Goal: Task Accomplishment & Management: Manage account settings

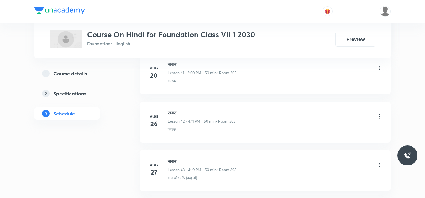
scroll to position [2442, 0]
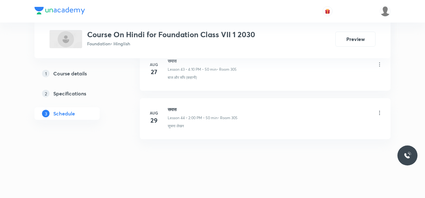
click at [175, 109] on h6 "समास" at bounding box center [203, 109] width 70 height 7
copy h6 "समास"
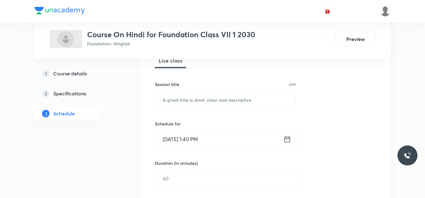
scroll to position [107, 0]
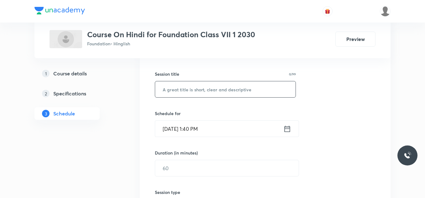
click at [180, 93] on input "text" at bounding box center [225, 90] width 140 height 16
paste input "समास"
type input "समास"
click at [219, 131] on input "Sep 2, 2025, 1:40 PM" at bounding box center [219, 129] width 128 height 16
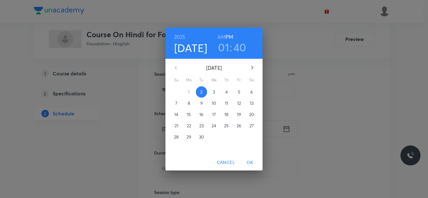
click at [225, 48] on h3 "01" at bounding box center [223, 47] width 11 height 13
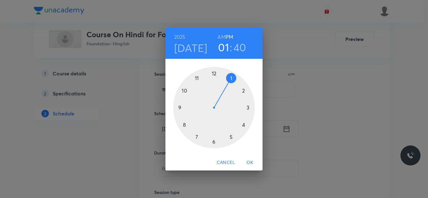
click at [243, 124] on div at bounding box center [214, 108] width 82 height 82
click at [244, 90] on div at bounding box center [214, 108] width 82 height 82
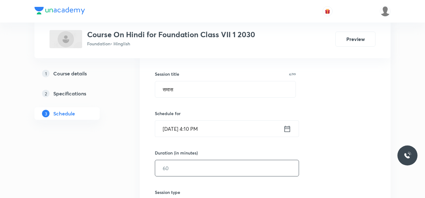
click at [179, 168] on input "text" at bounding box center [227, 169] width 144 height 16
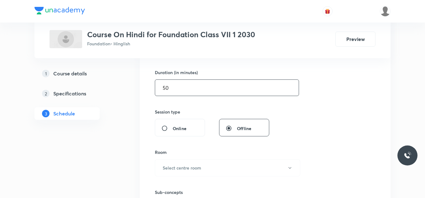
scroll to position [188, 0]
type input "50"
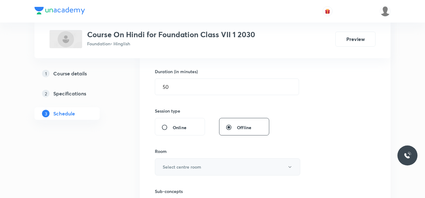
click at [206, 163] on button "Select centre room" at bounding box center [227, 167] width 145 height 17
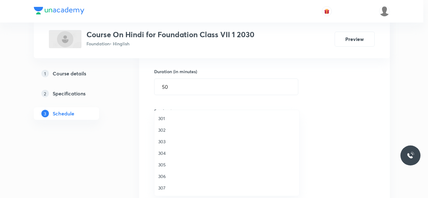
click at [164, 163] on span "305" at bounding box center [226, 165] width 137 height 7
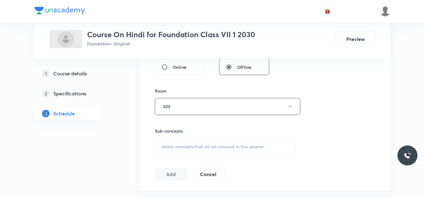
scroll to position [270, 0]
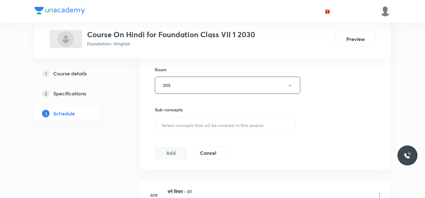
click at [204, 124] on span "Select concepts that wil be covered in this session" at bounding box center [212, 125] width 102 height 5
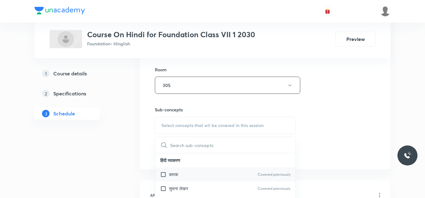
click at [168, 175] on input "checkbox" at bounding box center [164, 174] width 9 height 7
checkbox input "true"
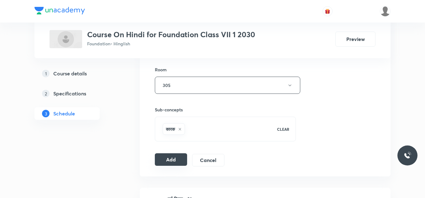
click at [169, 158] on button "Add" at bounding box center [171, 160] width 32 height 13
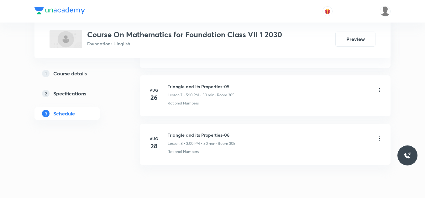
scroll to position [693, 0]
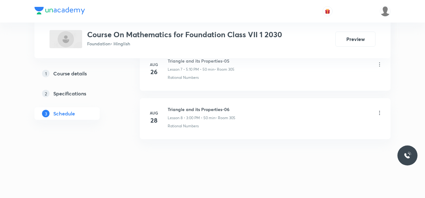
click at [187, 112] on h6 "Triangle and its Properties-06" at bounding box center [202, 109] width 68 height 7
copy h6 "Triangle and its Properties-06"
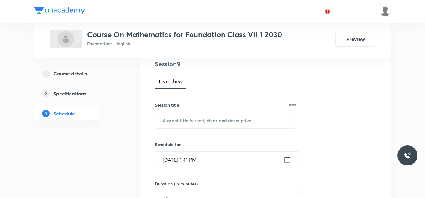
scroll to position [79, 0]
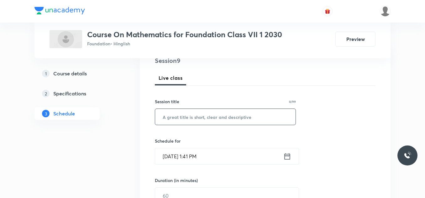
click at [187, 113] on input "text" at bounding box center [225, 117] width 140 height 16
paste input "Triangle and its Properties-06"
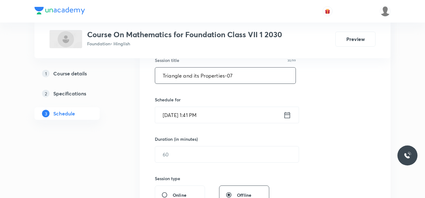
scroll to position [121, 0]
type input "Triangle and its Properties-07"
click at [210, 114] on input "Sep 2, 2025, 1:41 PM" at bounding box center [219, 115] width 128 height 16
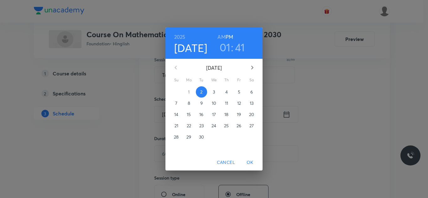
click at [226, 47] on h3 "01" at bounding box center [225, 47] width 11 height 13
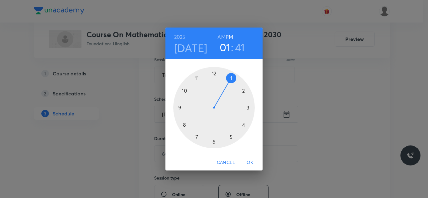
click at [231, 137] on div at bounding box center [214, 108] width 82 height 82
click at [243, 91] on div at bounding box center [214, 108] width 82 height 82
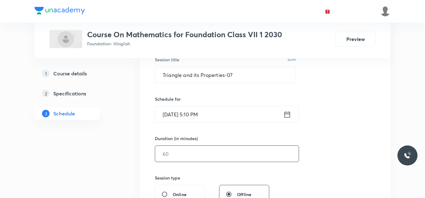
click at [187, 154] on input "text" at bounding box center [227, 154] width 144 height 16
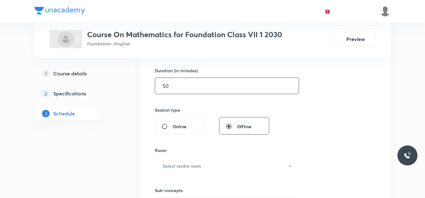
scroll to position [202, 0]
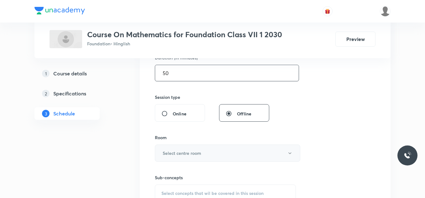
type input "50"
click at [203, 151] on button "Select centre room" at bounding box center [227, 153] width 145 height 17
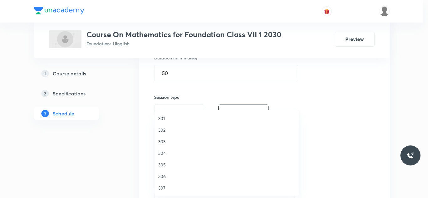
click at [167, 163] on span "305" at bounding box center [226, 165] width 137 height 7
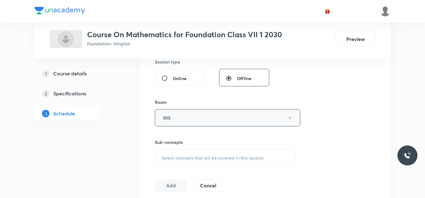
scroll to position [240, 0]
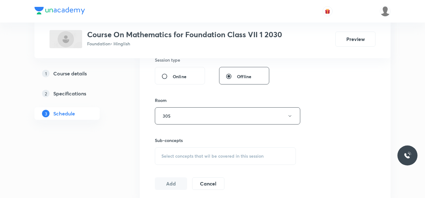
click at [198, 156] on span "Select concepts that wil be covered in this session" at bounding box center [212, 156] width 102 height 5
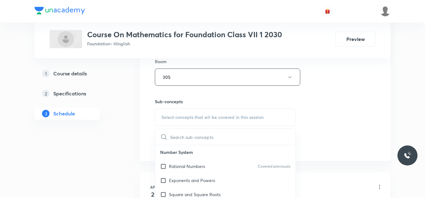
scroll to position [279, 0]
click at [178, 168] on p "Rational Numbers" at bounding box center [187, 166] width 36 height 7
checkbox input "true"
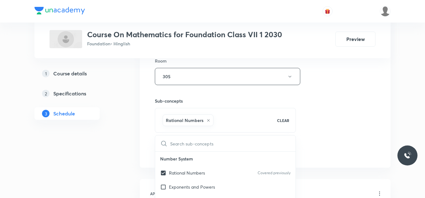
click at [122, 152] on div "Plus Courses Course On Mathematics for Foundation Class VII 1 2030 Foundation •…" at bounding box center [212, 182] width 356 height 852
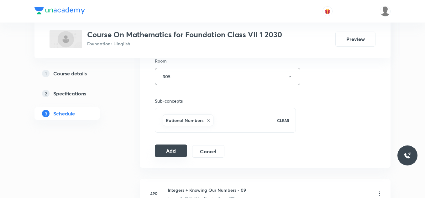
click at [172, 149] on button "Add" at bounding box center [171, 151] width 32 height 13
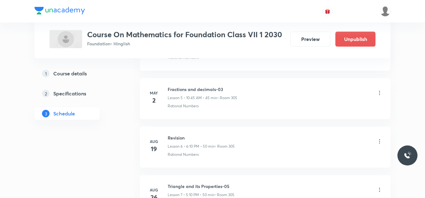
scroll to position [453, 0]
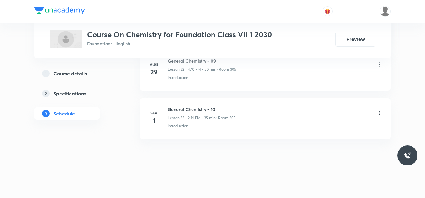
click at [188, 108] on h6 "General Chemistry - 10" at bounding box center [202, 109] width 68 height 7
copy h6 "General Chemistry - 10"
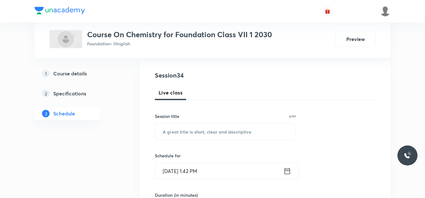
scroll to position [66, 0]
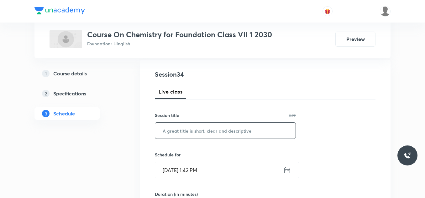
click at [175, 133] on input "text" at bounding box center [225, 131] width 140 height 16
paste input "General Chemistry - 10"
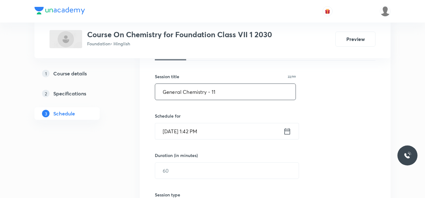
scroll to position [105, 0]
type input "General Chemistry - 11"
click at [214, 132] on input "Sep 2, 2025, 1:42 PM" at bounding box center [219, 131] width 128 height 16
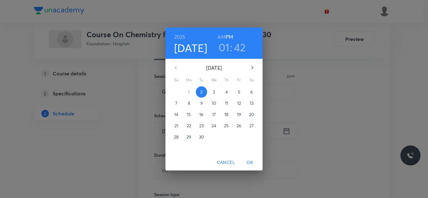
click at [227, 48] on h3 "01" at bounding box center [224, 47] width 11 height 13
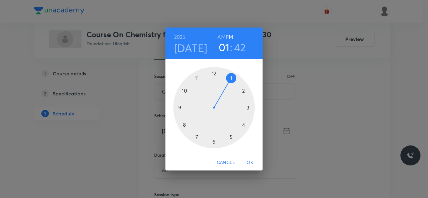
click at [214, 142] on div at bounding box center [214, 108] width 82 height 82
click at [244, 91] on div at bounding box center [214, 108] width 82 height 82
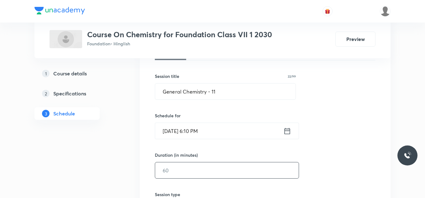
click at [180, 171] on input "text" at bounding box center [227, 171] width 144 height 16
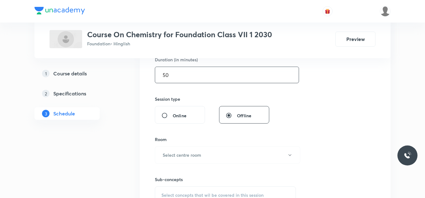
scroll to position [201, 0]
type input "50"
click at [192, 158] on h6 "Select centre room" at bounding box center [182, 155] width 39 height 7
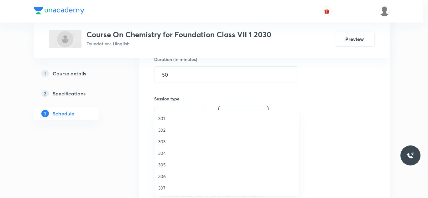
click at [164, 163] on span "305" at bounding box center [226, 165] width 137 height 7
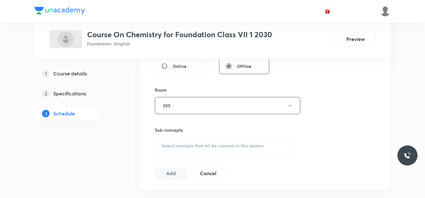
scroll to position [250, 0]
click at [184, 146] on span "Select concepts that wil be covered in this session" at bounding box center [212, 145] width 102 height 5
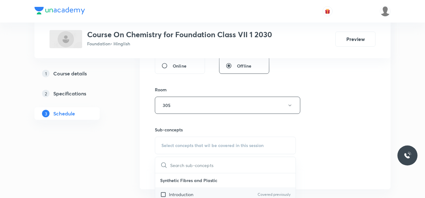
click at [170, 192] on p "Introduction" at bounding box center [181, 195] width 24 height 7
checkbox input "true"
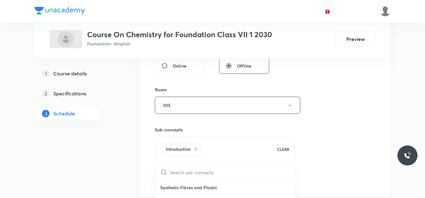
click at [167, 179] on button "Add" at bounding box center [171, 180] width 32 height 13
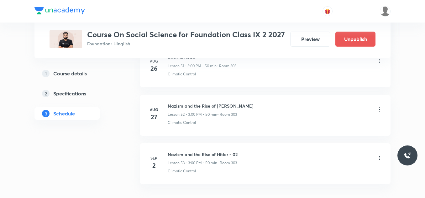
scroll to position [2920, 0]
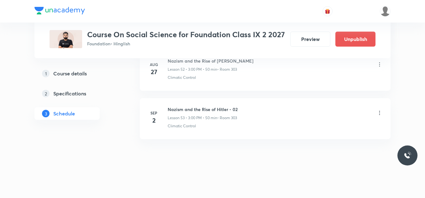
click at [380, 113] on icon at bounding box center [380, 113] width 6 height 6
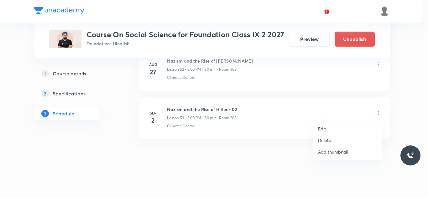
click at [327, 140] on p "Delete" at bounding box center [324, 140] width 13 height 7
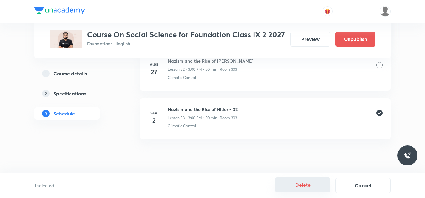
click at [311, 191] on button "Delete" at bounding box center [302, 185] width 55 height 15
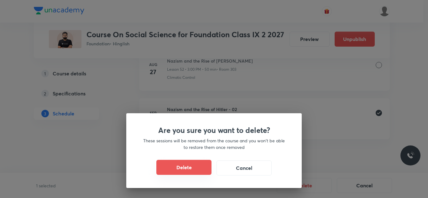
click at [180, 167] on button "Delete" at bounding box center [183, 167] width 55 height 15
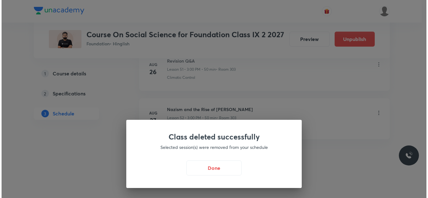
scroll to position [2871, 0]
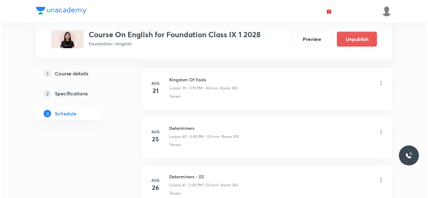
scroll to position [2491, 0]
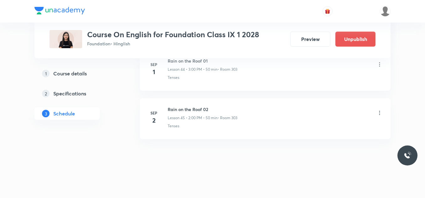
click at [381, 113] on icon at bounding box center [380, 113] width 6 height 6
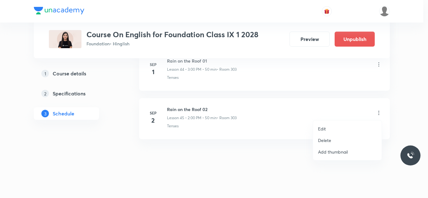
click at [324, 127] on p "Edit" at bounding box center [322, 129] width 8 height 7
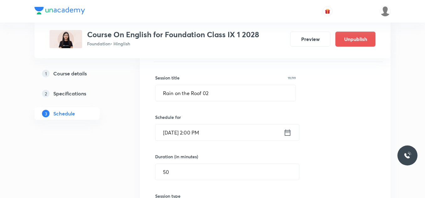
scroll to position [2240, 0]
click at [222, 94] on input "Rain on the Roof 02" at bounding box center [226, 94] width 140 height 16
paste input "Lake Isle of Innisfree 01"
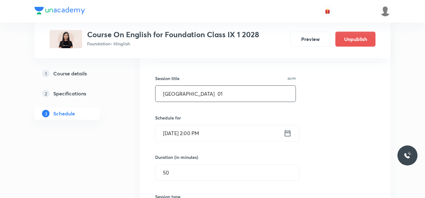
type input "Lake Isle of Innisfree 01"
click at [220, 133] on input "Sep 2, 2025, 2:00 PM" at bounding box center [220, 133] width 128 height 16
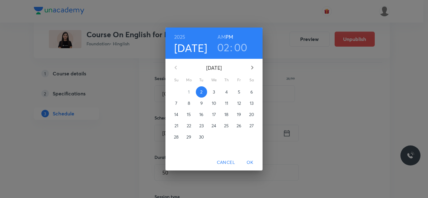
click at [225, 47] on h3 "02" at bounding box center [223, 47] width 13 height 13
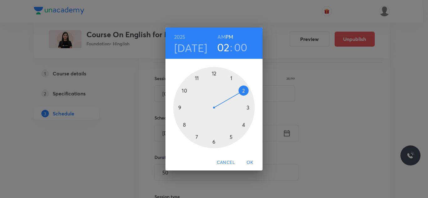
click at [246, 105] on div at bounding box center [214, 108] width 82 height 82
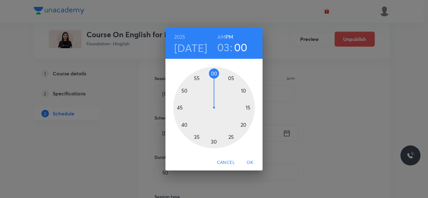
click at [251, 162] on span "OK" at bounding box center [250, 163] width 15 height 8
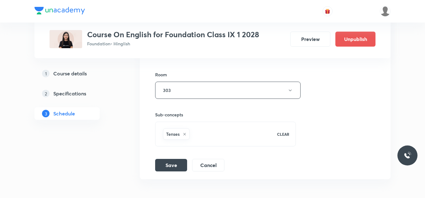
scroll to position [2407, 0]
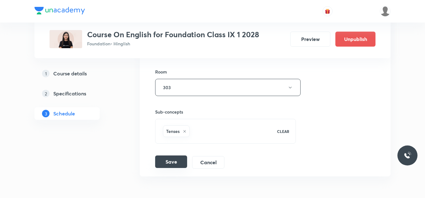
click at [173, 165] on button "Save" at bounding box center [171, 162] width 32 height 13
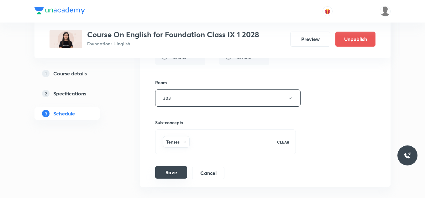
click at [174, 173] on button "Save" at bounding box center [171, 172] width 32 height 13
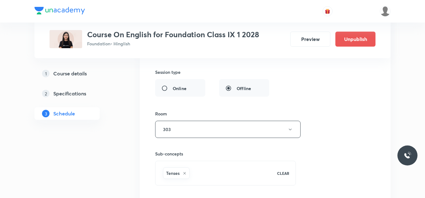
scroll to position [2455, 0]
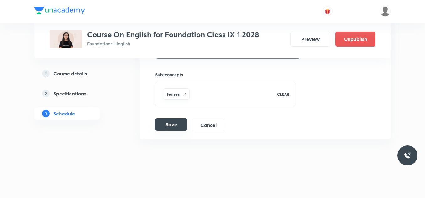
click at [170, 125] on button "Save" at bounding box center [171, 125] width 32 height 13
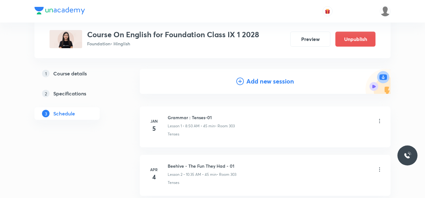
scroll to position [56, 0]
click at [256, 82] on h4 "Add new session" at bounding box center [270, 81] width 48 height 9
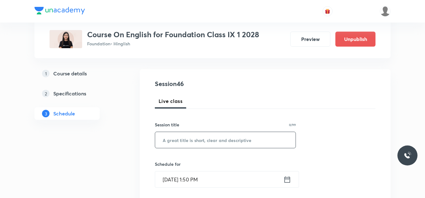
click at [186, 142] on input "text" at bounding box center [225, 140] width 140 height 16
paste input "Diary Entry"
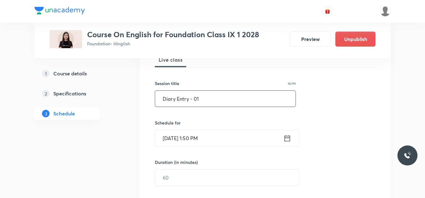
scroll to position [99, 0]
type input "Diary Entry - 01"
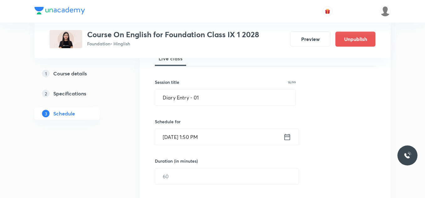
click at [223, 137] on input "Sep 2, 2025, 1:50 PM" at bounding box center [219, 137] width 128 height 16
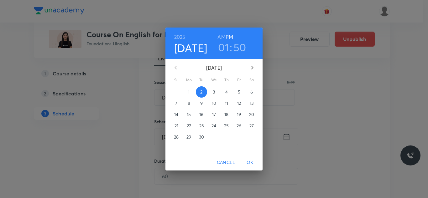
click at [226, 50] on h3 "01" at bounding box center [223, 47] width 11 height 13
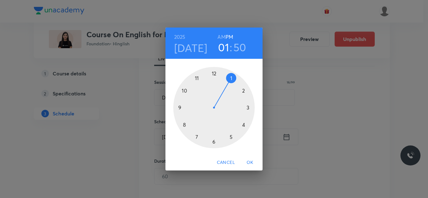
click at [244, 91] on div at bounding box center [214, 108] width 82 height 82
click at [215, 75] on div at bounding box center [214, 108] width 82 height 82
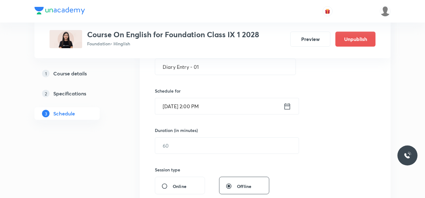
scroll to position [130, 0]
click at [182, 150] on input "text" at bounding box center [227, 145] width 144 height 16
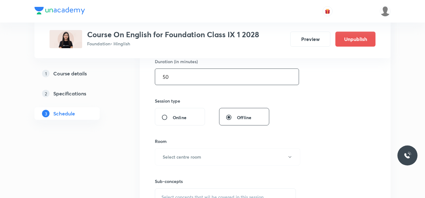
scroll to position [200, 0]
type input "50"
click at [182, 150] on button "Select centre room" at bounding box center [227, 155] width 145 height 17
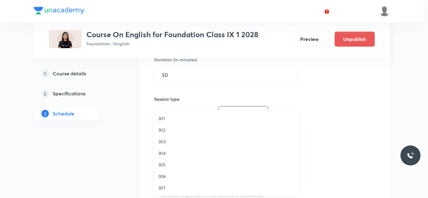
click at [164, 127] on span "302" at bounding box center [226, 130] width 137 height 7
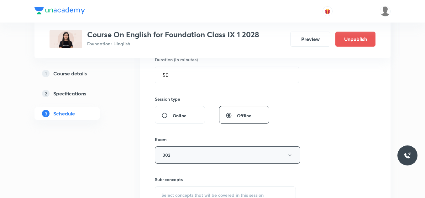
drag, startPoint x: 177, startPoint y: 152, endPoint x: 172, endPoint y: 156, distance: 5.7
click at [172, 156] on button "302" at bounding box center [227, 155] width 145 height 17
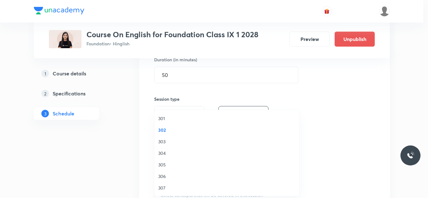
click at [172, 156] on span "304" at bounding box center [226, 153] width 137 height 7
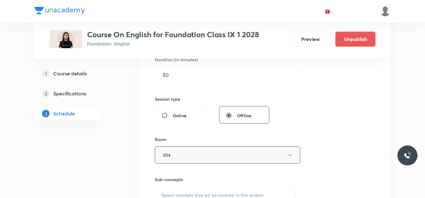
click at [169, 152] on button "304" at bounding box center [227, 155] width 145 height 17
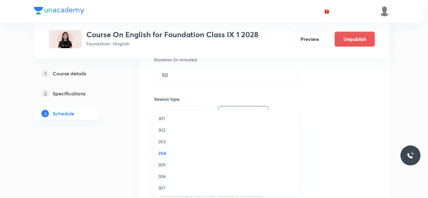
click at [161, 138] on li "303" at bounding box center [227, 142] width 145 height 12
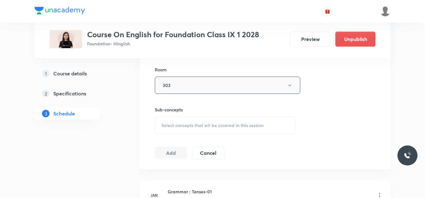
scroll to position [272, 0]
click at [196, 127] on span "Select concepts that wil be covered in this session" at bounding box center [212, 124] width 102 height 5
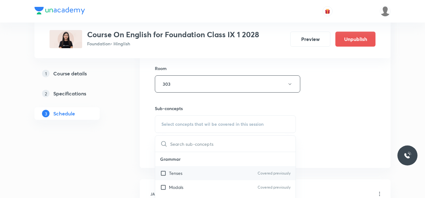
click at [176, 172] on p "Tenses" at bounding box center [175, 173] width 13 height 7
checkbox input "true"
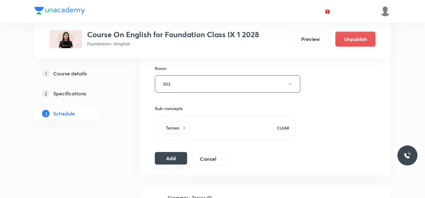
click at [167, 159] on button "Add" at bounding box center [171, 158] width 32 height 13
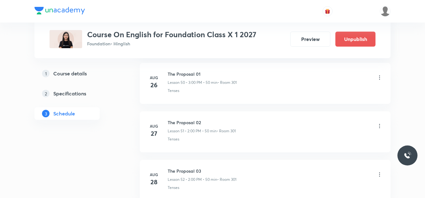
scroll to position [2977, 0]
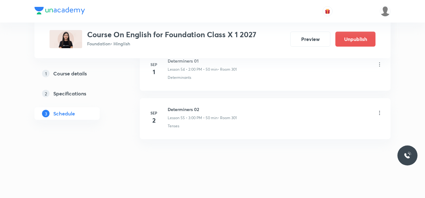
click at [381, 114] on icon at bounding box center [380, 113] width 6 height 6
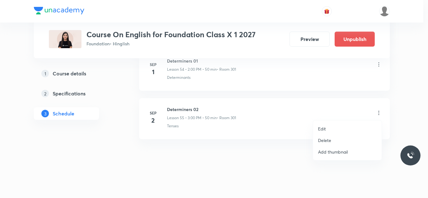
click at [339, 141] on li "Delete" at bounding box center [347, 141] width 69 height 12
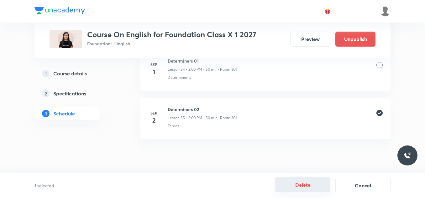
click at [305, 187] on button "Delete" at bounding box center [302, 185] width 55 height 15
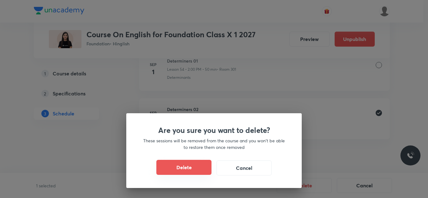
click at [190, 168] on button "Delete" at bounding box center [183, 167] width 55 height 15
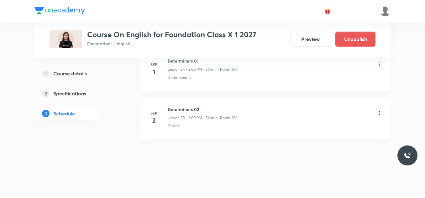
scroll to position [2928, 0]
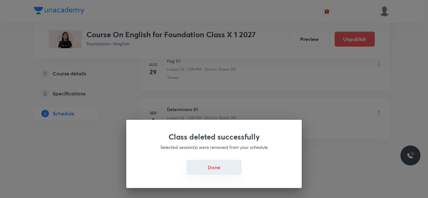
click at [211, 168] on button "Done" at bounding box center [214, 167] width 55 height 15
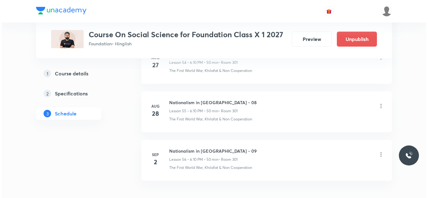
scroll to position [3066, 0]
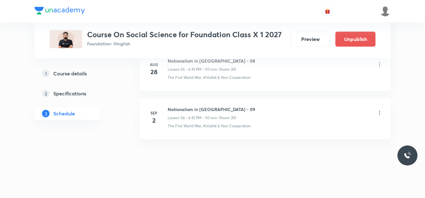
click at [194, 109] on h6 "Nationalism in [GEOGRAPHIC_DATA] - 09" at bounding box center [211, 109] width 87 height 7
click at [377, 112] on icon at bounding box center [380, 113] width 6 height 6
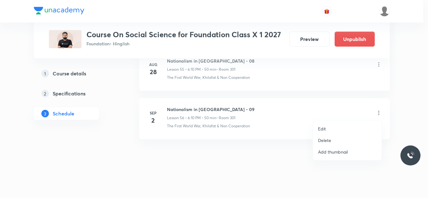
click at [328, 126] on li "Edit" at bounding box center [347, 129] width 69 height 12
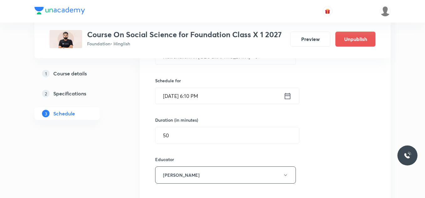
scroll to position [2775, 0]
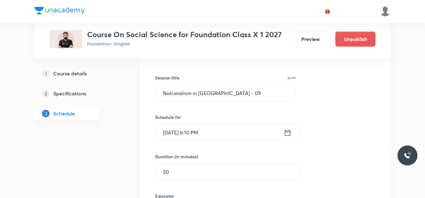
click at [245, 135] on input "Sep 2, 2025, 6:10 PM" at bounding box center [220, 133] width 128 height 16
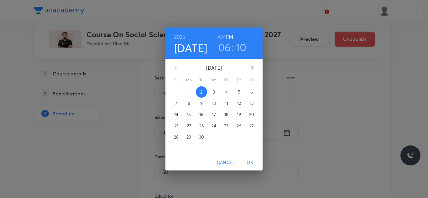
click at [227, 46] on h3 "06" at bounding box center [224, 47] width 13 height 13
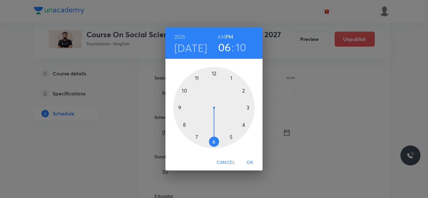
click at [248, 107] on div at bounding box center [214, 108] width 82 height 82
click at [214, 74] on div at bounding box center [214, 108] width 82 height 82
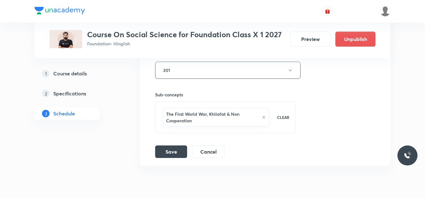
scroll to position [2999, 0]
click at [168, 150] on button "Save" at bounding box center [171, 151] width 32 height 13
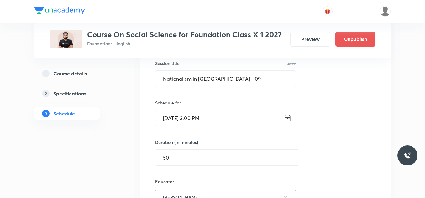
scroll to position [3025, 0]
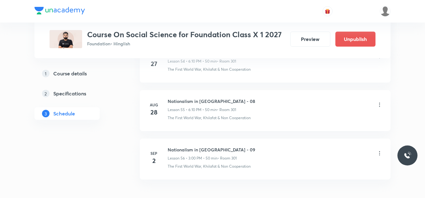
scroll to position [3066, 0]
